Goal: Transaction & Acquisition: Download file/media

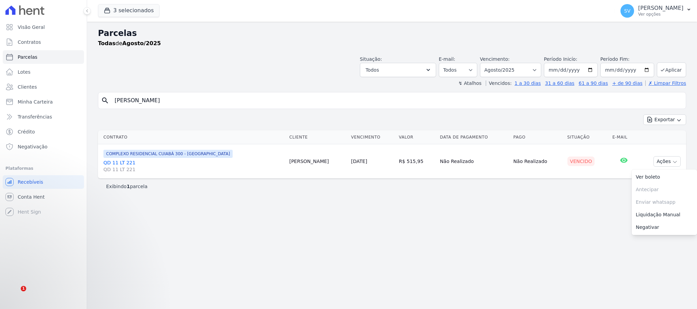
select select
click at [33, 264] on div "😉☺️ [PERSON_NAME] • Há 44min" at bounding box center [72, 269] width 105 height 14
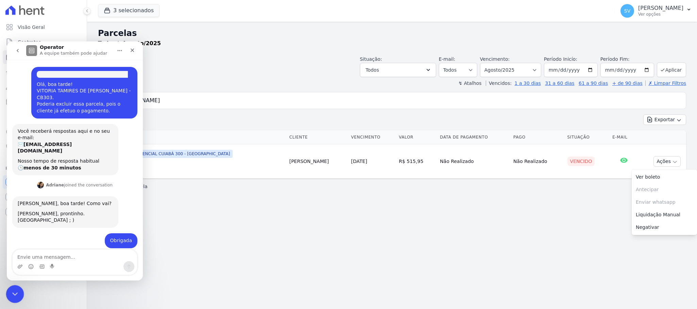
scroll to position [33, 0]
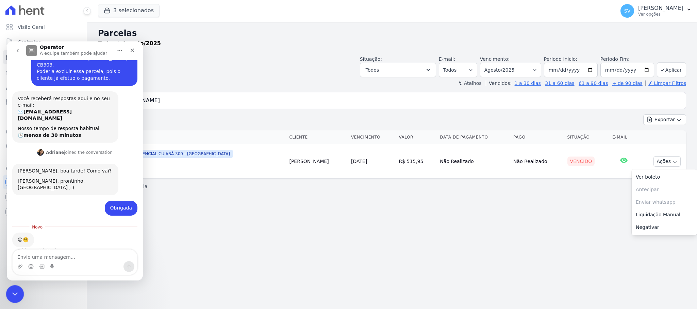
click at [12, 295] on icon "Encerramento do Messenger da Intercom" at bounding box center [14, 293] width 8 height 8
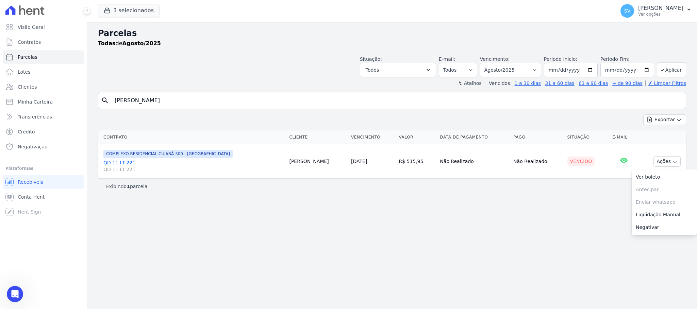
scroll to position [1, 0]
click at [16, 289] on icon "Abertura do Messenger da Intercom" at bounding box center [14, 293] width 11 height 11
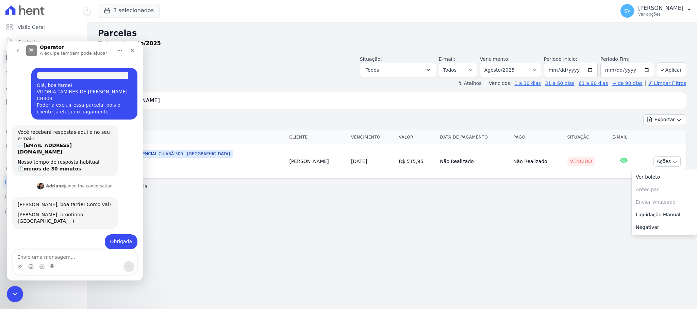
scroll to position [21, 0]
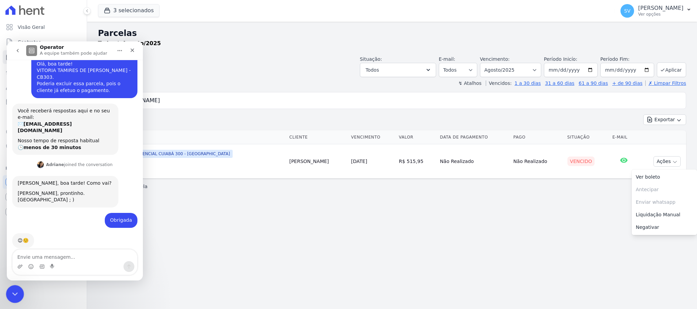
click at [12, 285] on html at bounding box center [14, 293] width 16 height 16
click at [16, 280] on div "Messenger da Intercom" at bounding box center [75, 265] width 136 height 31
drag, startPoint x: 18, startPoint y: 291, endPoint x: 18, endPoint y: 287, distance: 3.8
click at [18, 290] on div "Encerramento do Messenger da Intercom" at bounding box center [14, 293] width 16 height 16
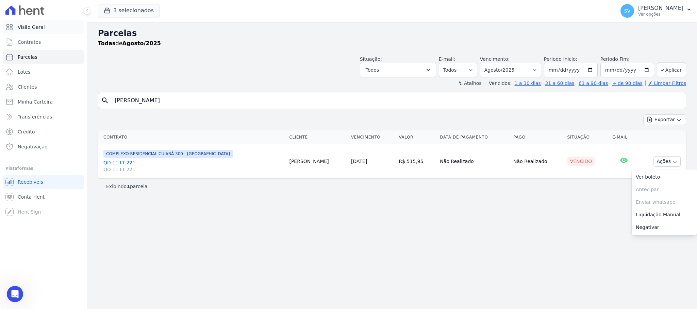
click at [38, 29] on span "Visão Geral" at bounding box center [31, 27] width 27 height 7
click at [641, 5] on p "[PERSON_NAME]" at bounding box center [660, 8] width 45 height 7
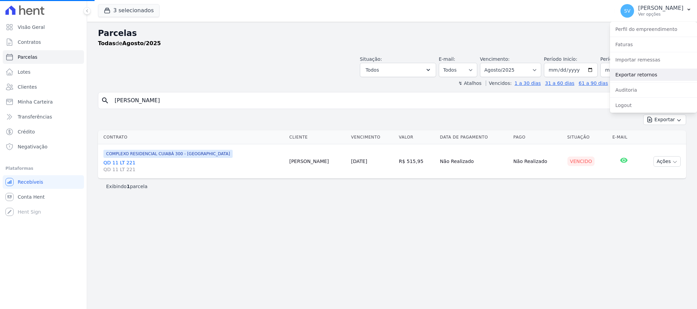
click at [634, 74] on link "Exportar retornos" at bounding box center [653, 75] width 87 height 12
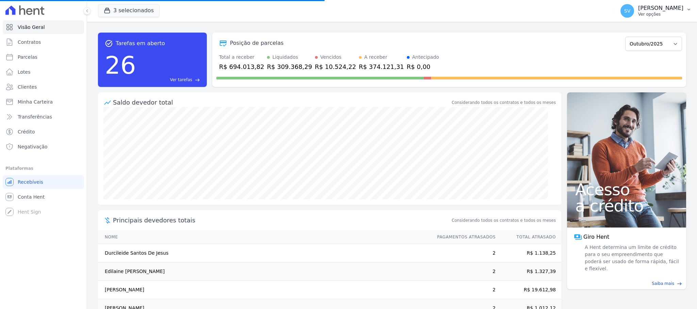
click at [638, 9] on p "[PERSON_NAME]" at bounding box center [660, 8] width 45 height 7
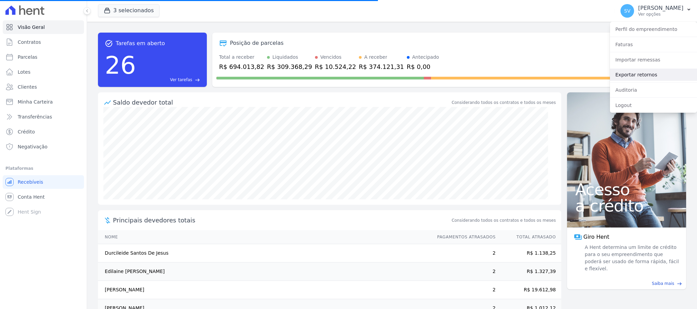
click at [638, 71] on link "Exportar retornos" at bounding box center [653, 75] width 87 height 12
click at [644, 79] on link "Exportar retornos" at bounding box center [653, 75] width 87 height 12
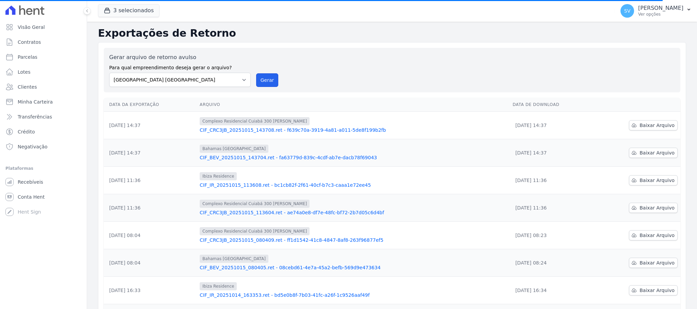
click at [265, 74] on button "Gerar" at bounding box center [267, 80] width 22 height 14
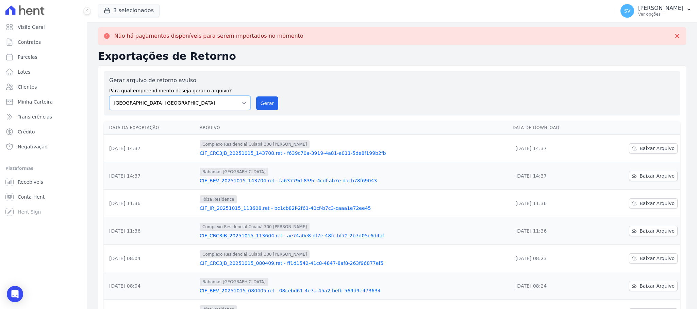
click at [239, 103] on select "[GEOGRAPHIC_DATA] COMPLEXO RESIDENCIAL [GEOGRAPHIC_DATA] 300 - [GEOGRAPHIC_DATA…" at bounding box center [179, 103] width 141 height 14
select select "a999329b-d322-46c5-b2df-9163b092fb9b"
click at [109, 96] on select "[GEOGRAPHIC_DATA] COMPLEXO RESIDENCIAL [GEOGRAPHIC_DATA] 300 - [GEOGRAPHIC_DATA…" at bounding box center [179, 103] width 141 height 14
drag, startPoint x: 273, startPoint y: 106, endPoint x: 378, endPoint y: 73, distance: 110.1
click at [273, 105] on button "Gerar" at bounding box center [267, 104] width 22 height 14
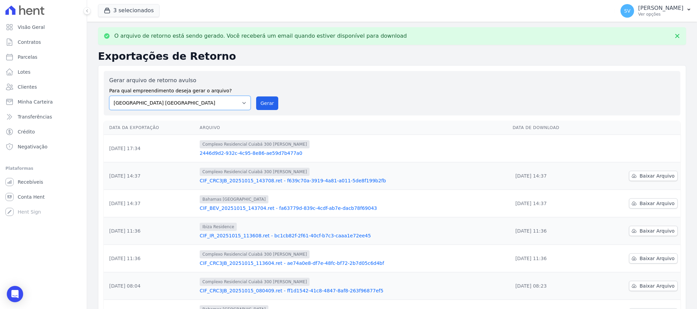
click at [236, 105] on select "[GEOGRAPHIC_DATA] COMPLEXO RESIDENCIAL [GEOGRAPHIC_DATA] 300 - [GEOGRAPHIC_DATA…" at bounding box center [179, 103] width 141 height 14
select select "73a372cd-5640-41c8-aaea-11bd74619c10"
click at [109, 96] on select "[GEOGRAPHIC_DATA] COMPLEXO RESIDENCIAL [GEOGRAPHIC_DATA] 300 - [GEOGRAPHIC_DATA…" at bounding box center [179, 103] width 141 height 14
click at [268, 102] on button "Gerar" at bounding box center [267, 104] width 22 height 14
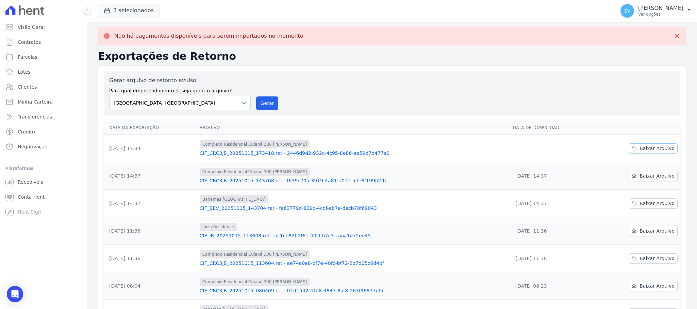
click at [650, 150] on span "Baixar Arquivo" at bounding box center [656, 148] width 35 height 7
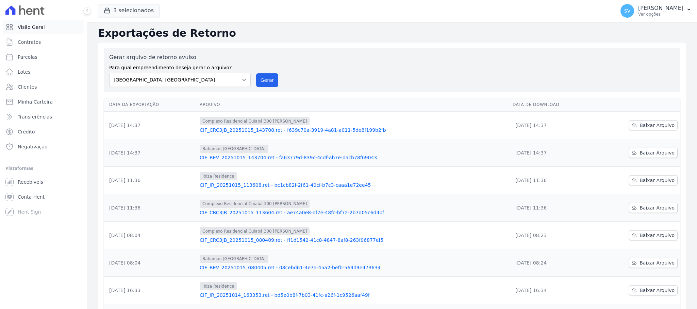
click at [23, 26] on span "Visão Geral" at bounding box center [31, 27] width 27 height 7
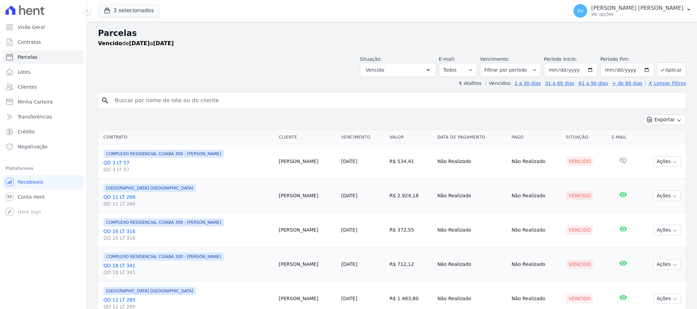
select select
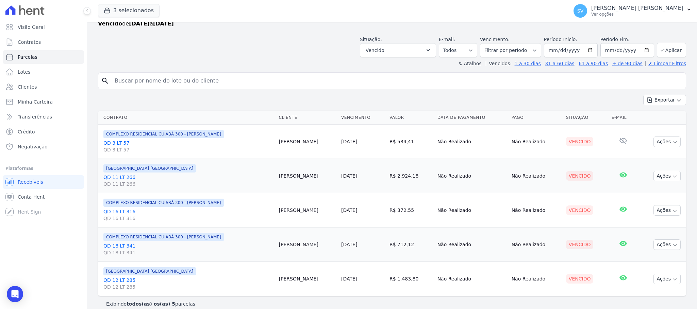
scroll to position [30, 0]
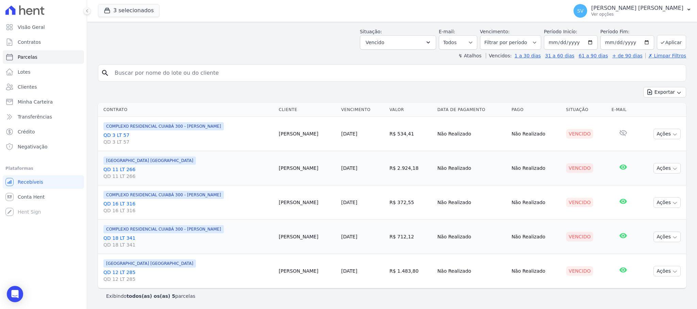
drag, startPoint x: 270, startPoint y: 237, endPoint x: 309, endPoint y: 251, distance: 41.8
click at [309, 251] on td "Karina Oliveira" at bounding box center [307, 237] width 62 height 34
copy td "Karina Oliveira"
